Goal: Navigation & Orientation: Understand site structure

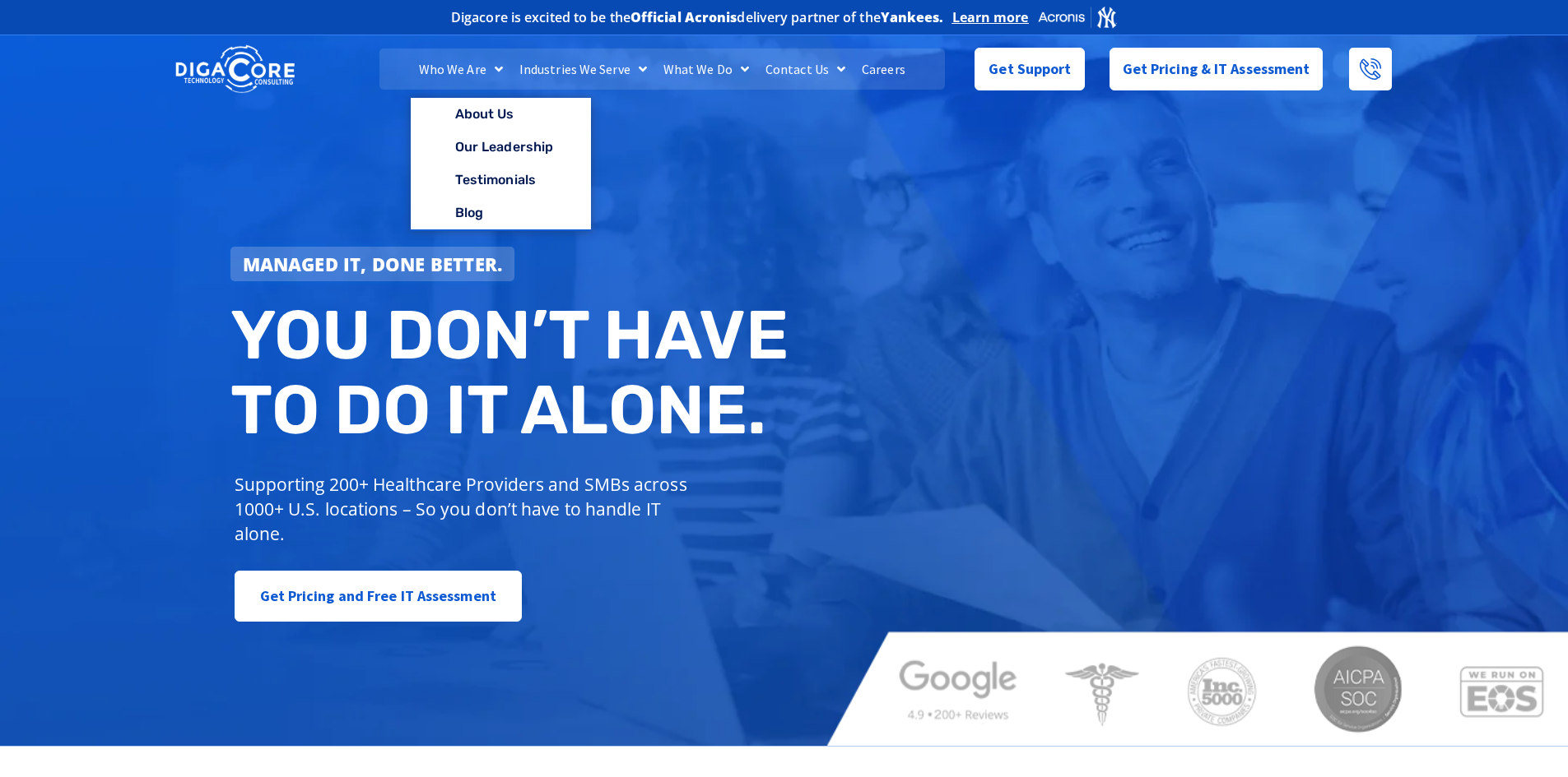
click at [485, 67] on link "Who We Are" at bounding box center [461, 68] width 101 height 41
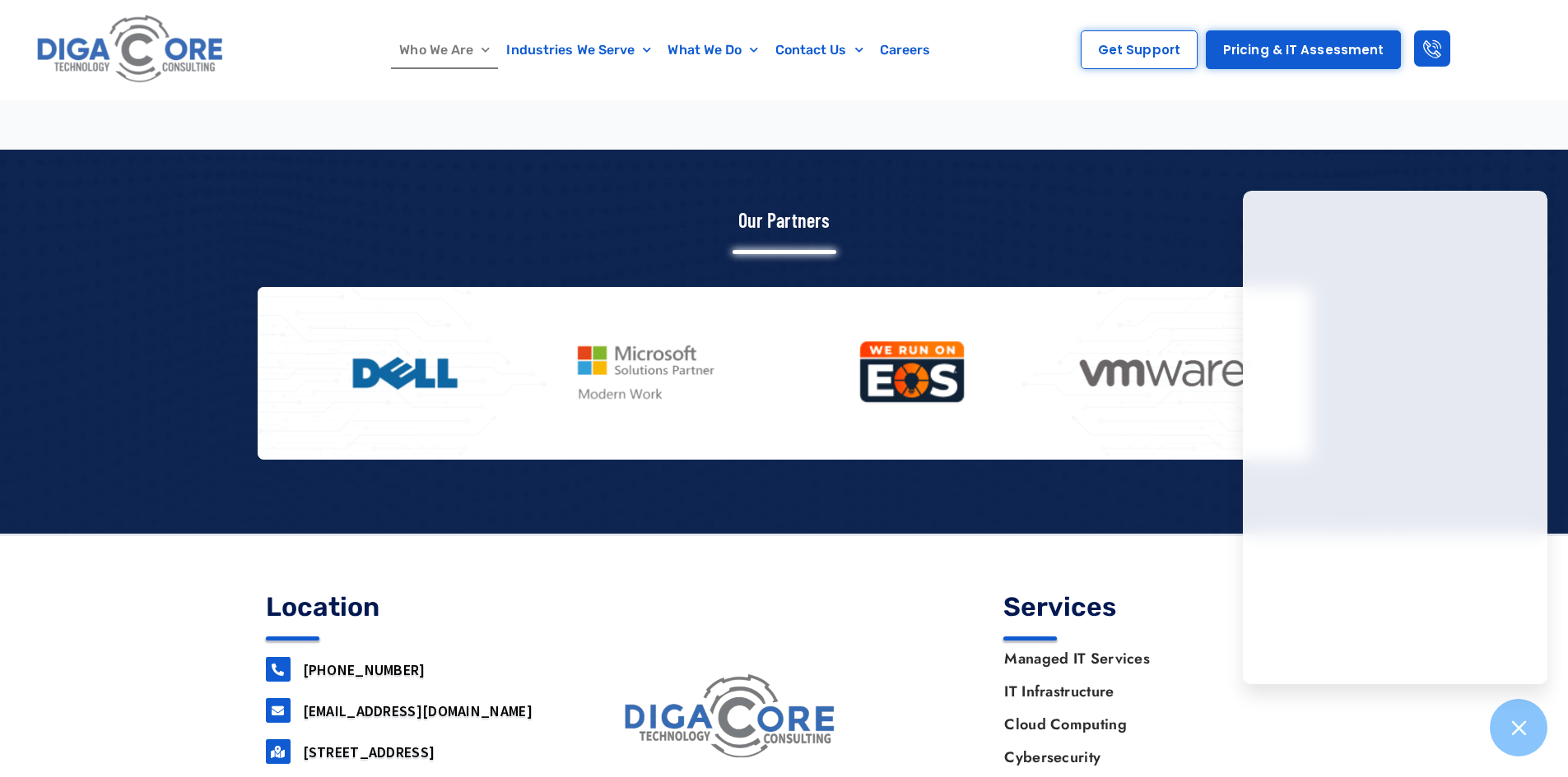
scroll to position [2088, 0]
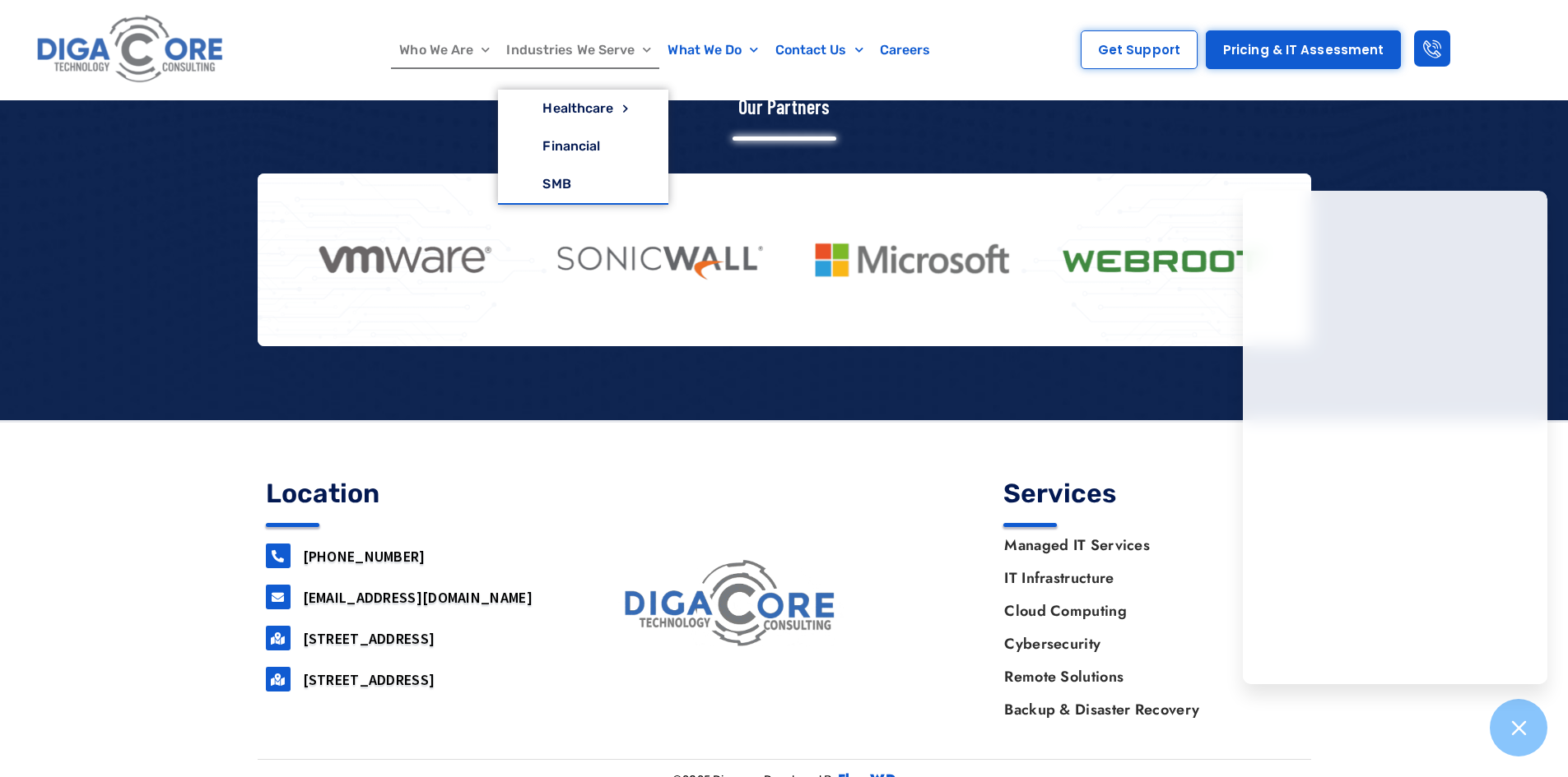
click at [539, 43] on link "Industries We Serve" at bounding box center [578, 50] width 161 height 38
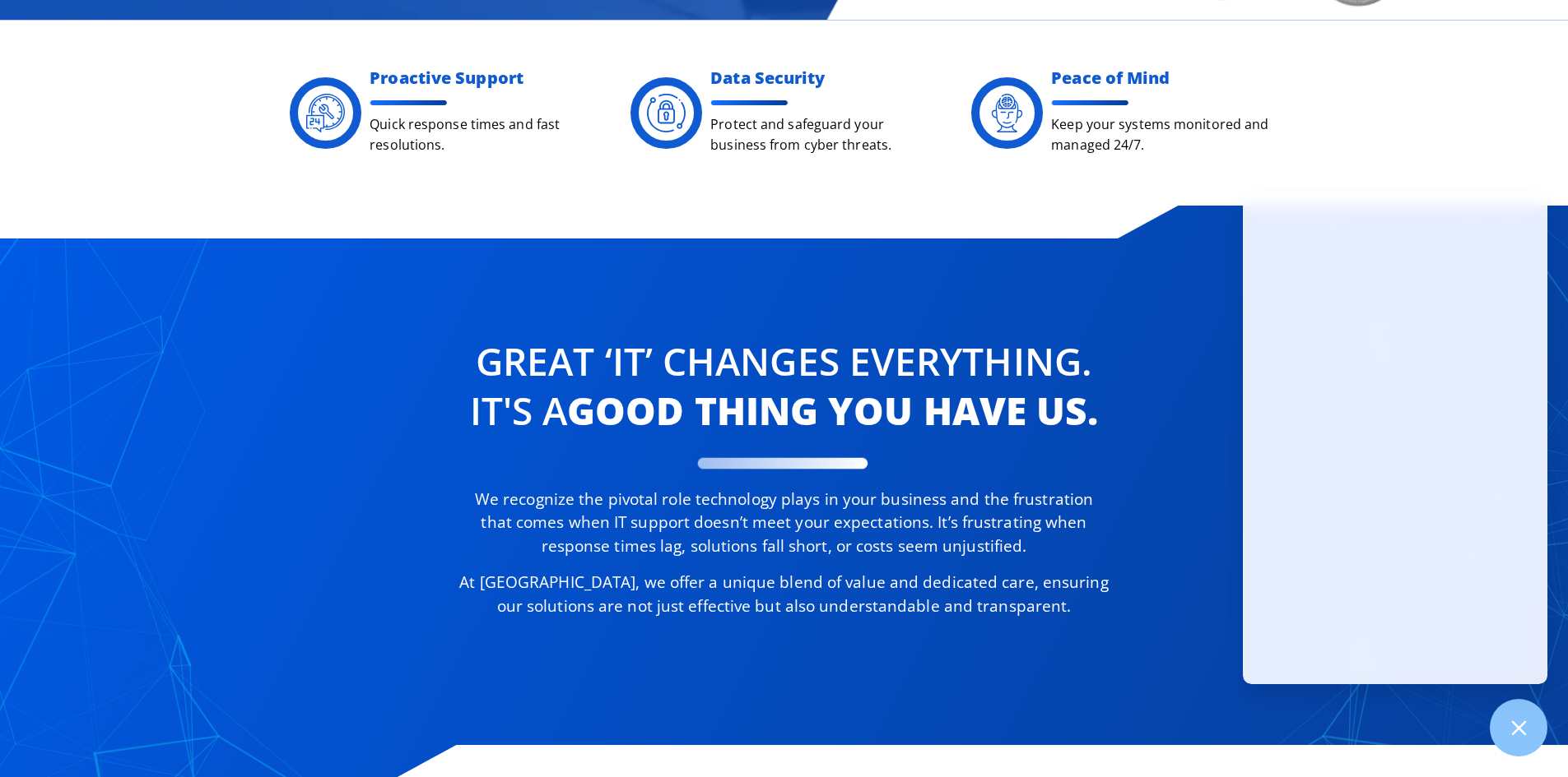
scroll to position [740, 0]
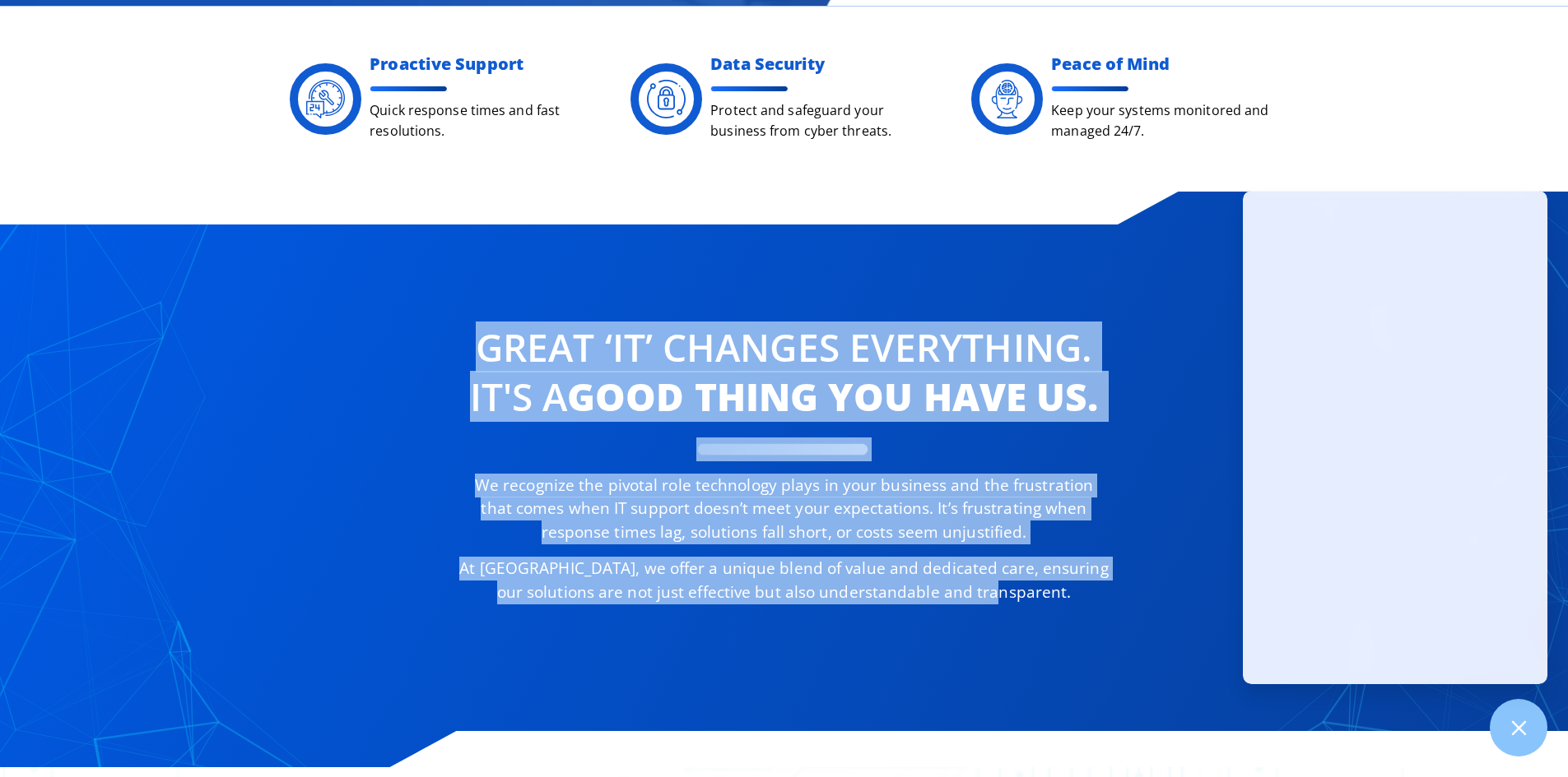
drag, startPoint x: 481, startPoint y: 351, endPoint x: 1021, endPoint y: 596, distance: 593.0
click at [1021, 596] on div "Great ‘IT’ changes Everything. It's a good thing you have us. We recognize the …" at bounding box center [784, 463] width 652 height 298
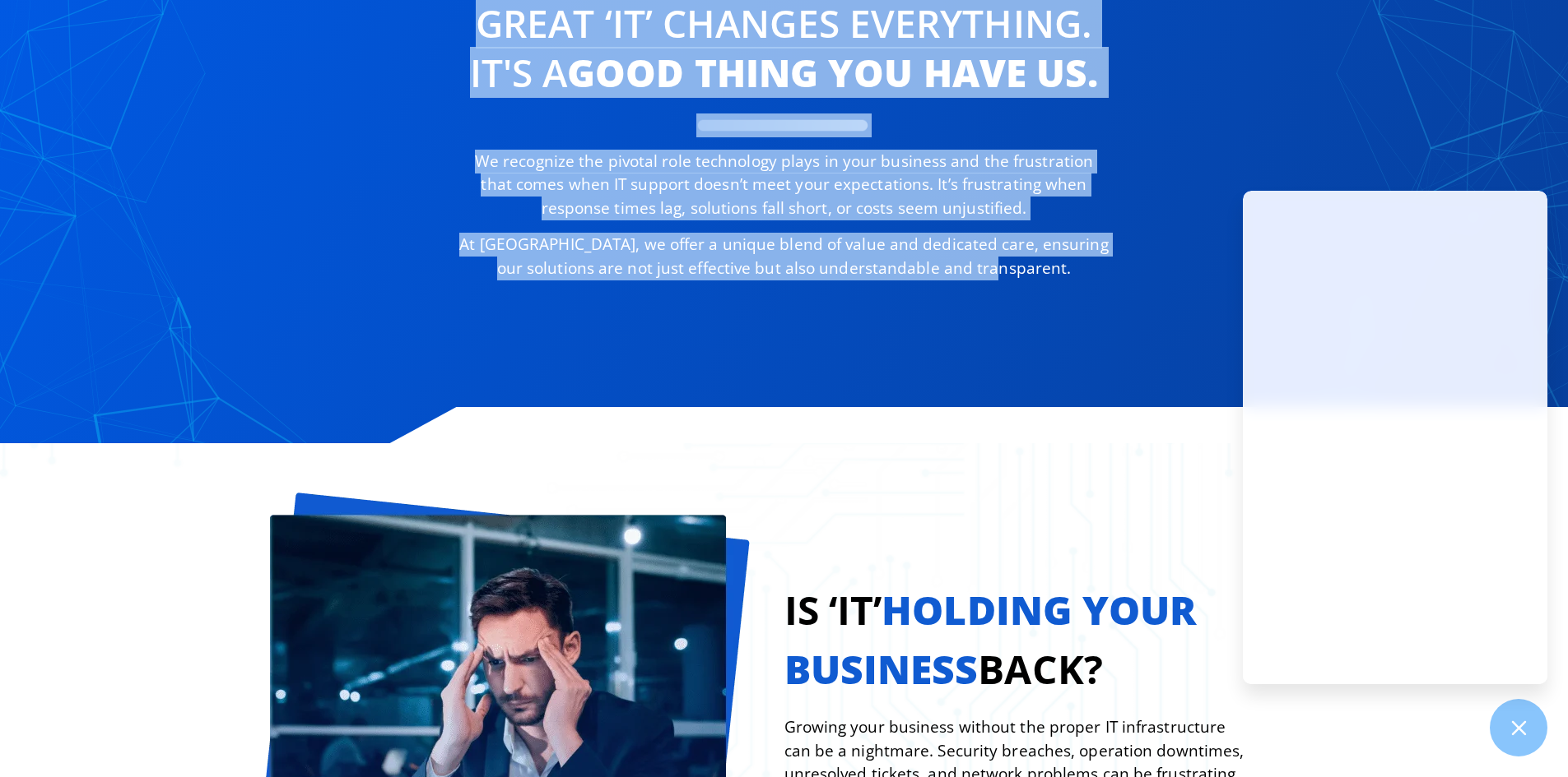
scroll to position [1233, 0]
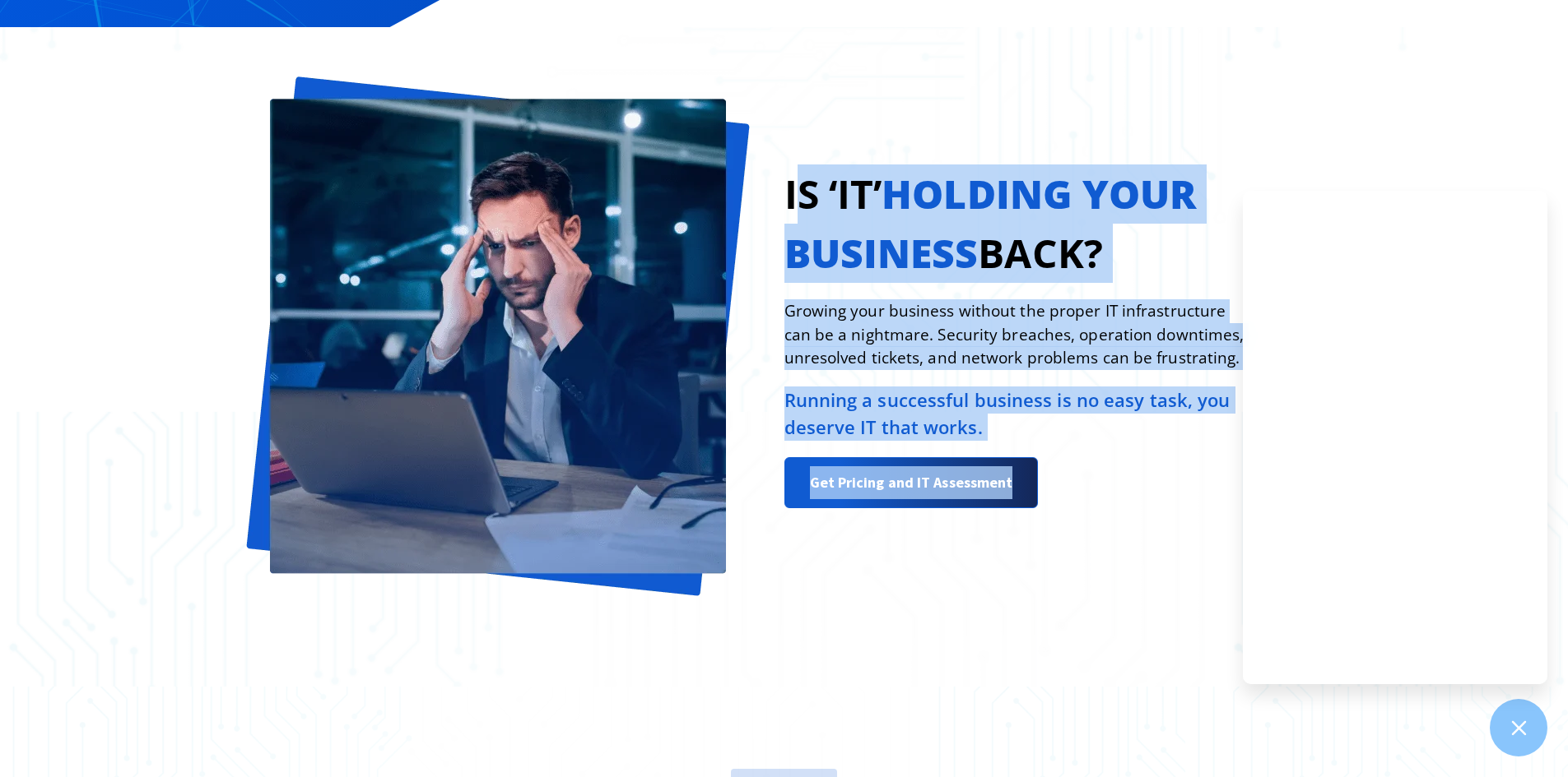
drag, startPoint x: 796, startPoint y: 445, endPoint x: 1009, endPoint y: 561, distance: 242.5
click at [1009, 561] on div "Is ‘IT’ holding your business back? Growing your business without the proper IT…" at bounding box center [784, 357] width 1093 height 660
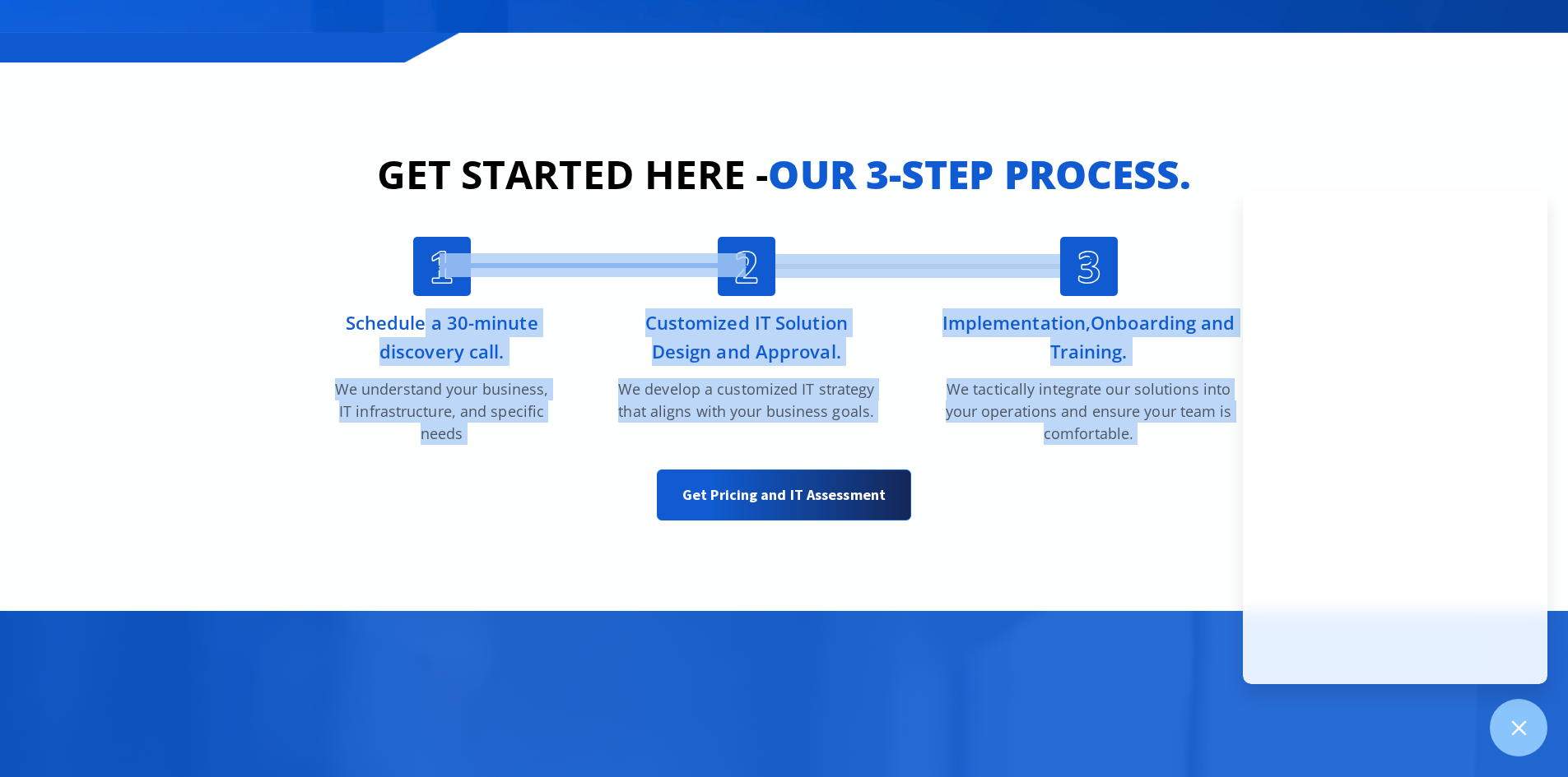
scroll to position [3783, 0]
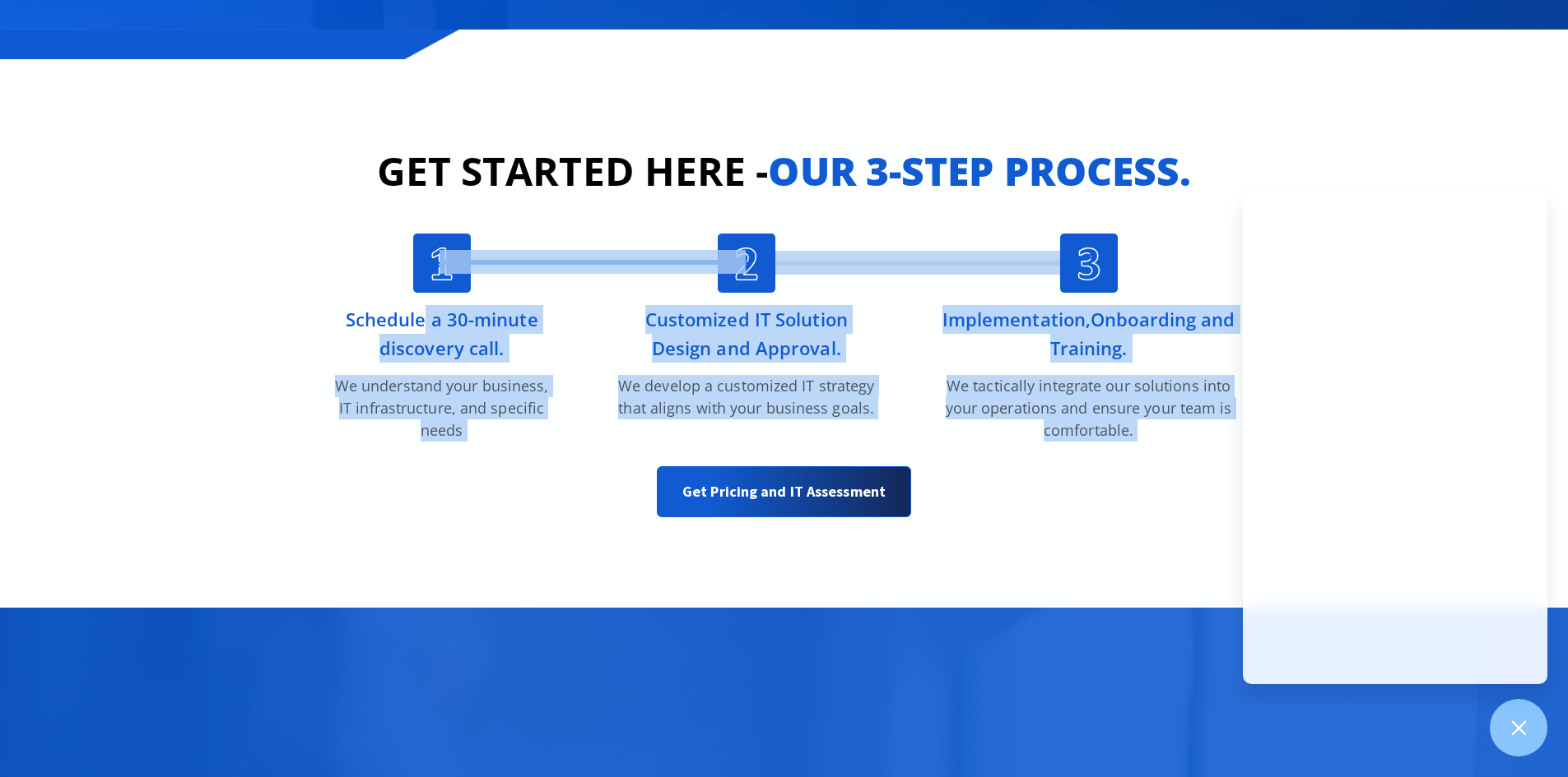
drag, startPoint x: 352, startPoint y: 485, endPoint x: 482, endPoint y: 441, distance: 137.2
click at [482, 441] on div "Schedule a 30-minute discovery call. We understand your business, IT infrastruc…" at bounding box center [442, 373] width 229 height 137
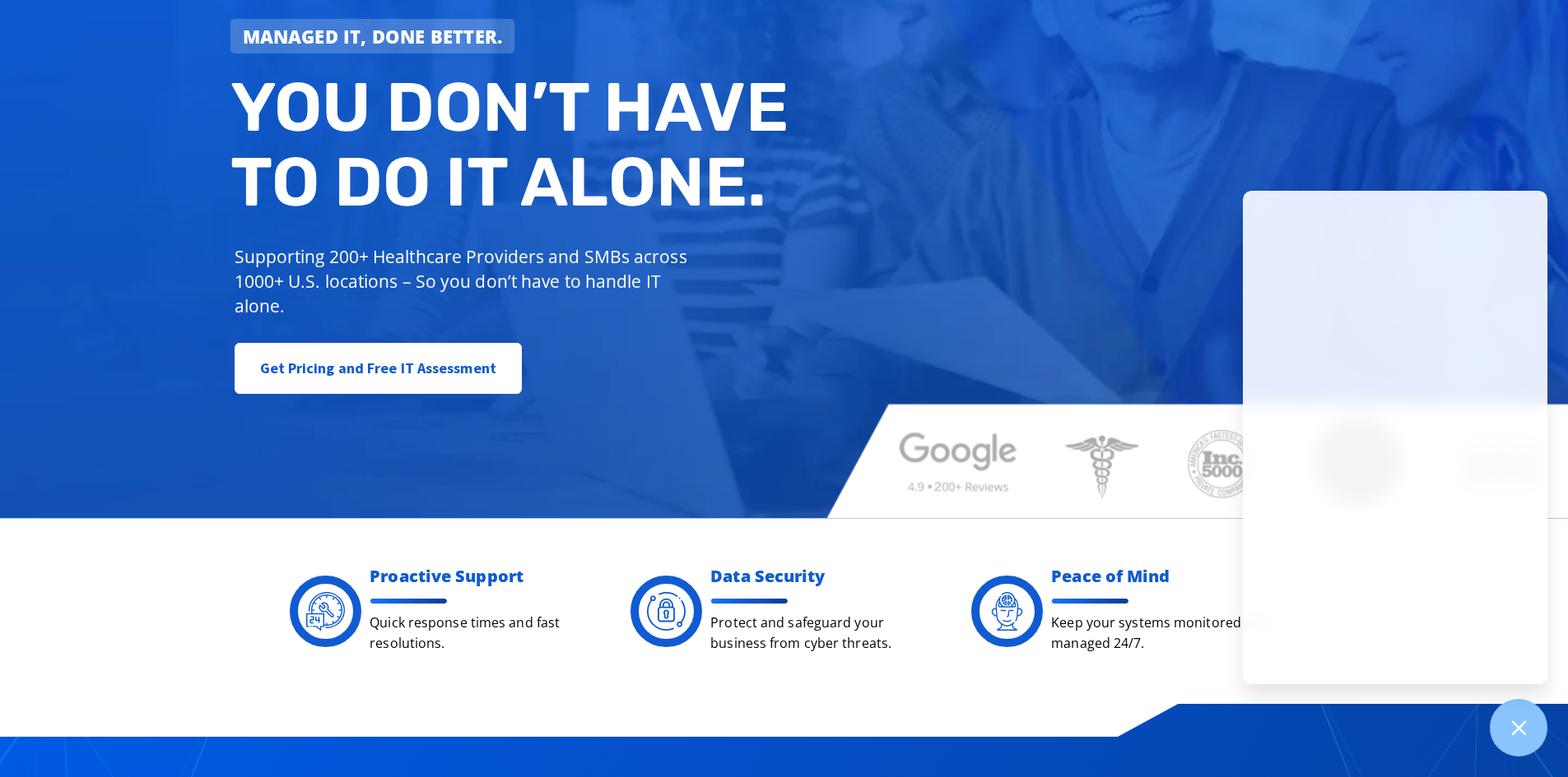
scroll to position [0, 0]
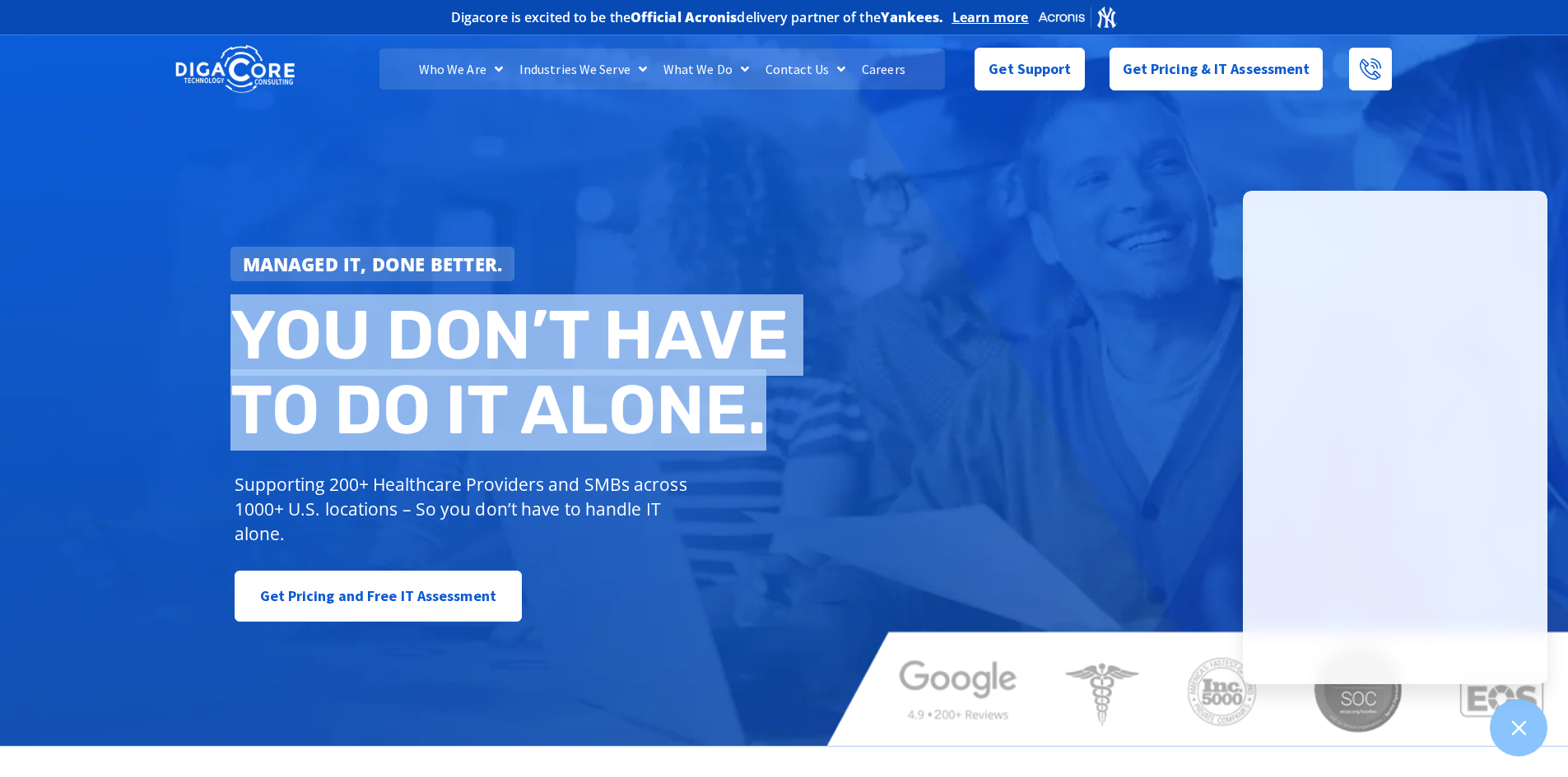
drag, startPoint x: 237, startPoint y: 325, endPoint x: 791, endPoint y: 398, distance: 558.8
click at [791, 398] on h2 "You don’t have to do IT alone." at bounding box center [514, 373] width 566 height 151
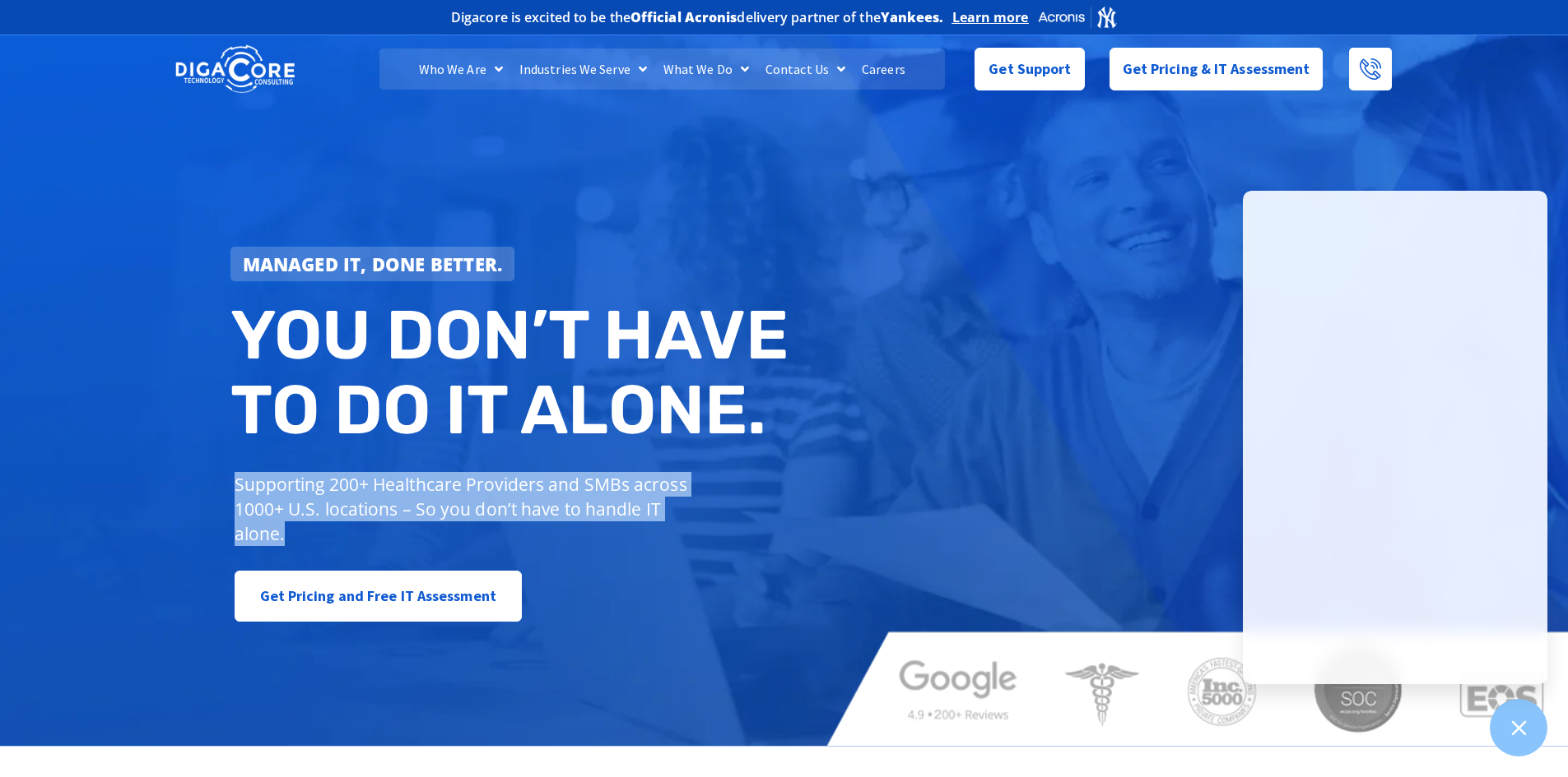
drag, startPoint x: 283, startPoint y: 531, endPoint x: 226, endPoint y: 485, distance: 73.2
click at [226, 485] on div "Managed IT, done better. You don’t have to do IT alone. Supporting 200+ Healthc…" at bounding box center [514, 434] width 583 height 392
click at [273, 492] on p "Supporting 200+ Healthcare Providers and SMBs across 1000+ U.S. locations – So …" at bounding box center [465, 509] width 460 height 74
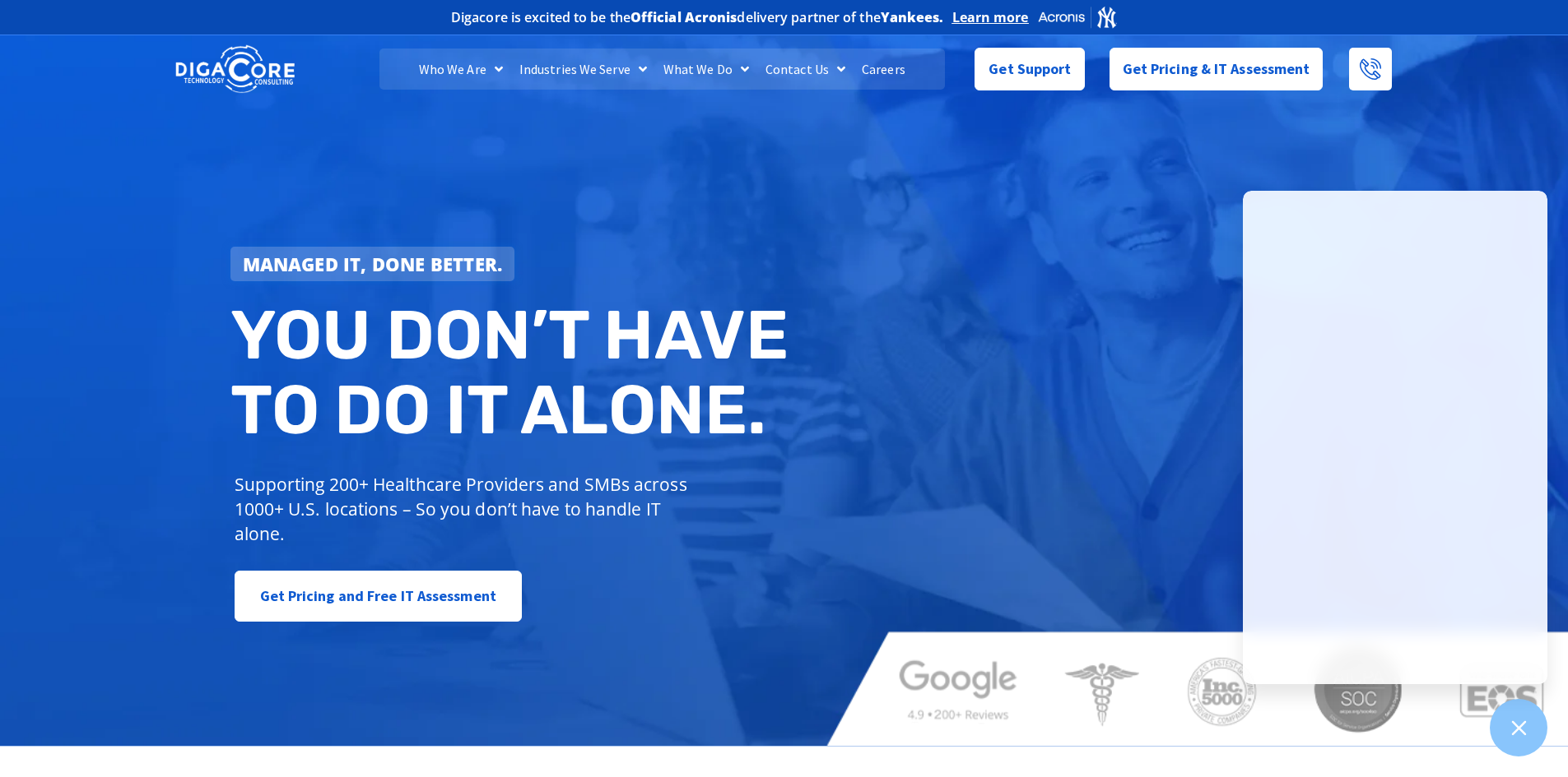
click at [222, 81] on img at bounding box center [235, 69] width 119 height 52
